Goal: Browse casually: Explore the website without a specific task or goal

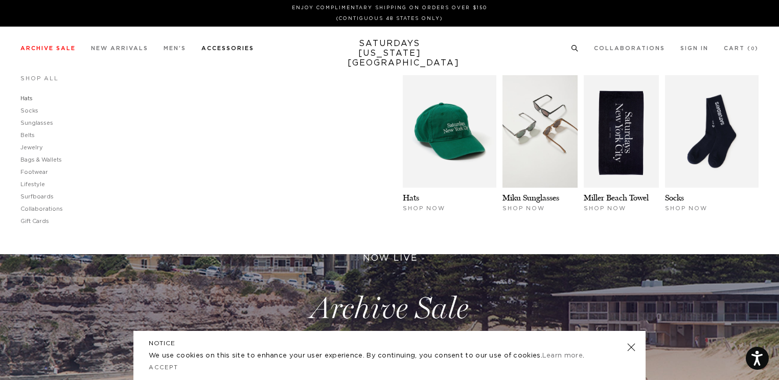
click at [28, 100] on link "Hats" at bounding box center [26, 99] width 12 height 6
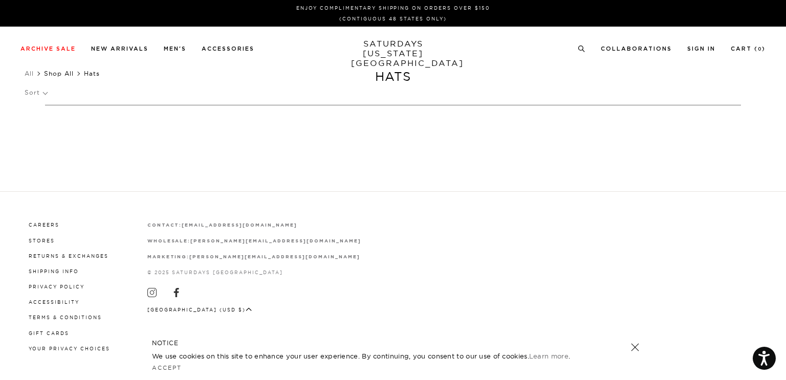
click at [58, 73] on link "Shop All" at bounding box center [59, 74] width 30 height 8
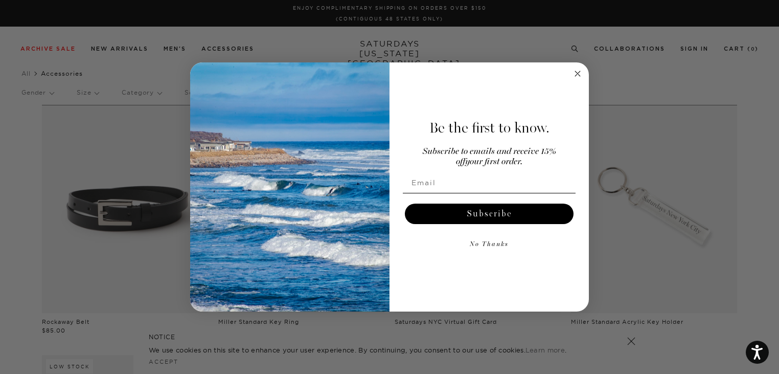
click at [578, 75] on circle "Close dialog" at bounding box center [578, 74] width 12 height 12
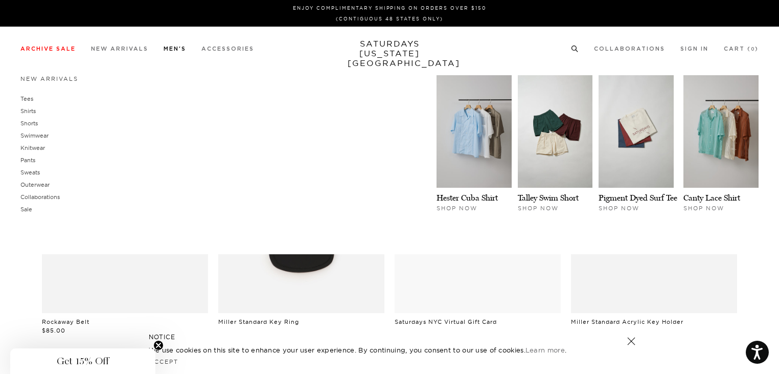
click at [181, 48] on link "Men's" at bounding box center [175, 49] width 23 height 6
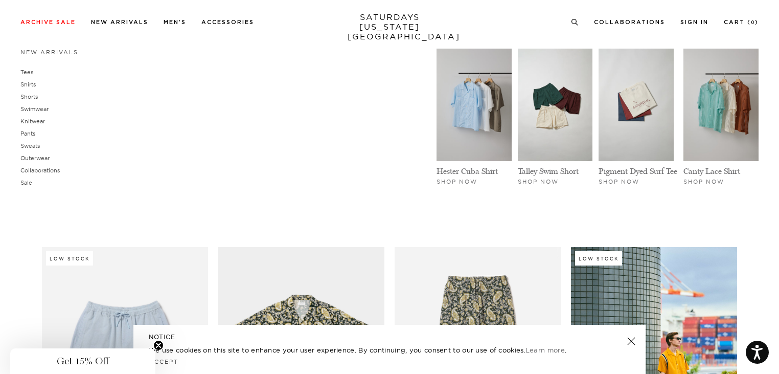
scroll to position [460, 0]
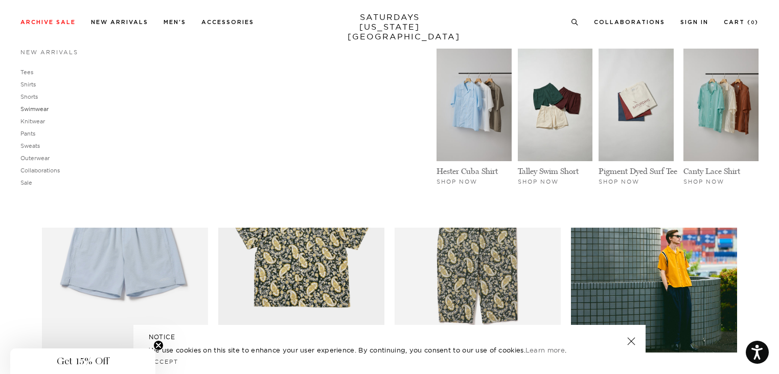
click at [32, 108] on link "Swimwear" at bounding box center [34, 108] width 28 height 7
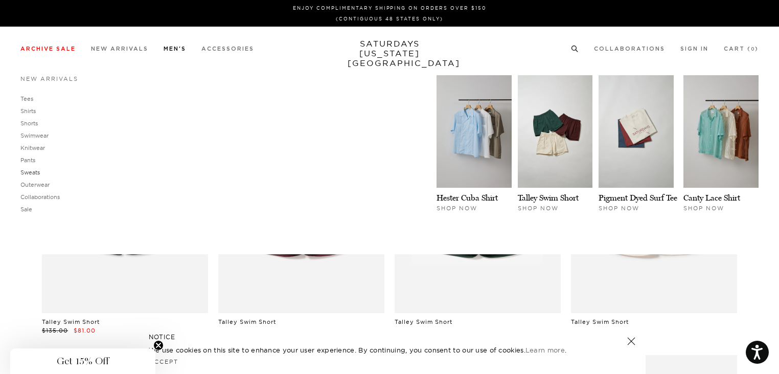
click at [28, 171] on link "Sweats" at bounding box center [29, 172] width 19 height 7
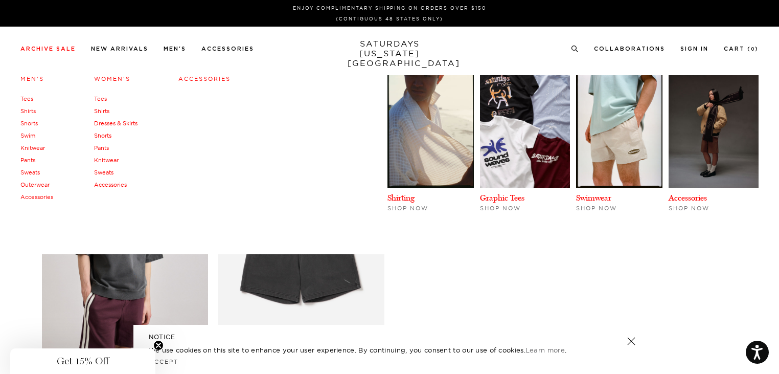
click at [26, 147] on link "Knitwear" at bounding box center [32, 147] width 25 height 7
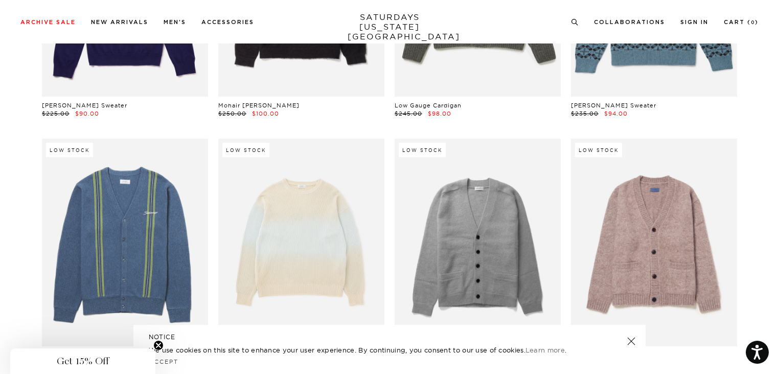
scroll to position [972, 0]
